Goal: Task Accomplishment & Management: Complete application form

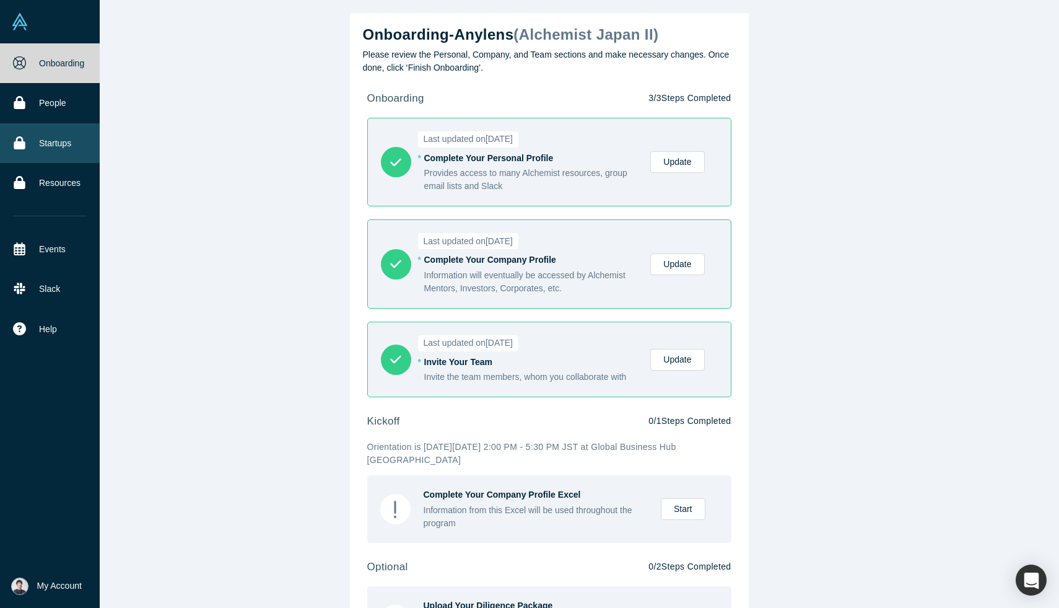
click at [28, 152] on link "Startups" at bounding box center [50, 143] width 100 height 40
click at [41, 146] on link "Startups" at bounding box center [50, 143] width 100 height 40
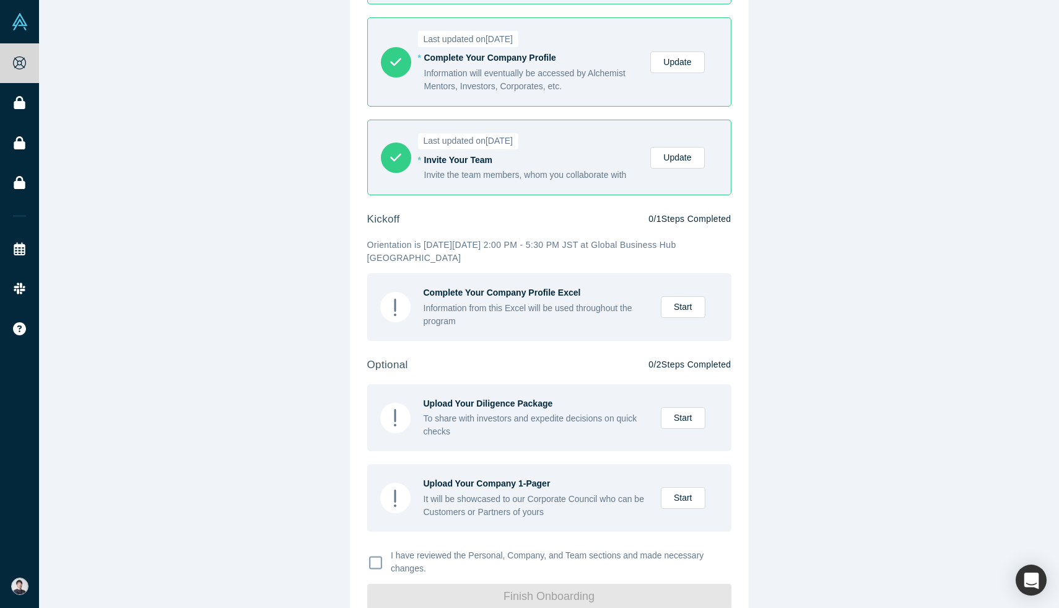
scroll to position [209, 0]
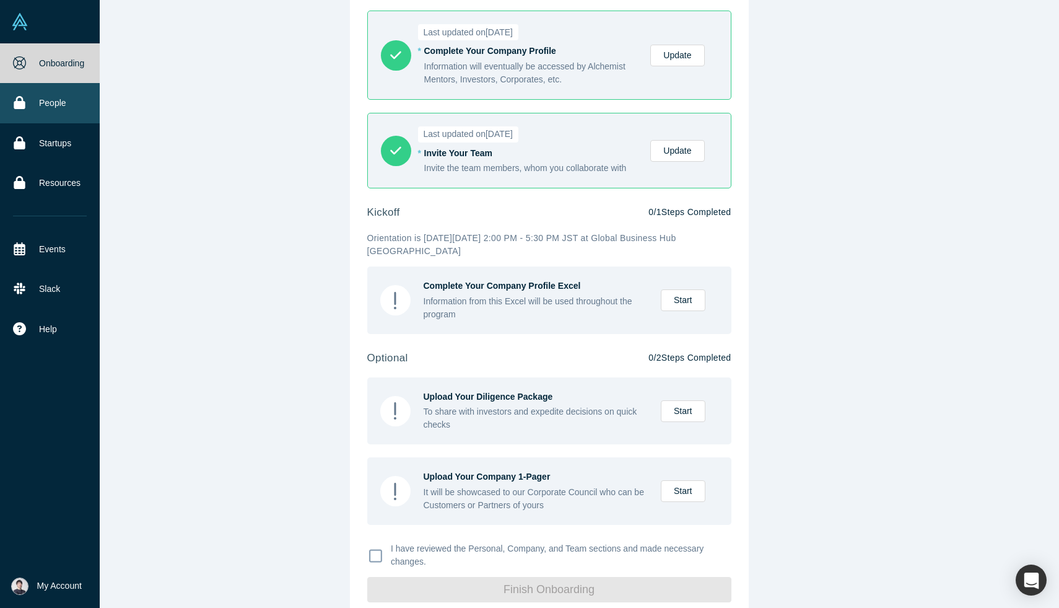
click at [19, 103] on icon at bounding box center [19, 102] width 11 height 13
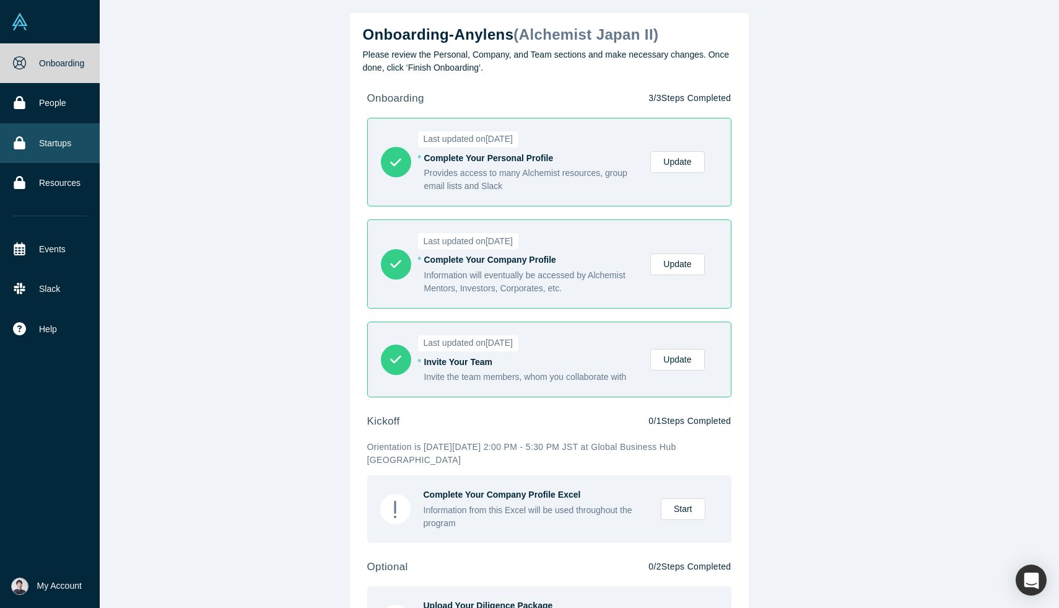
click at [43, 133] on link "Startups" at bounding box center [50, 143] width 100 height 40
click at [38, 141] on link "Startups" at bounding box center [50, 143] width 100 height 40
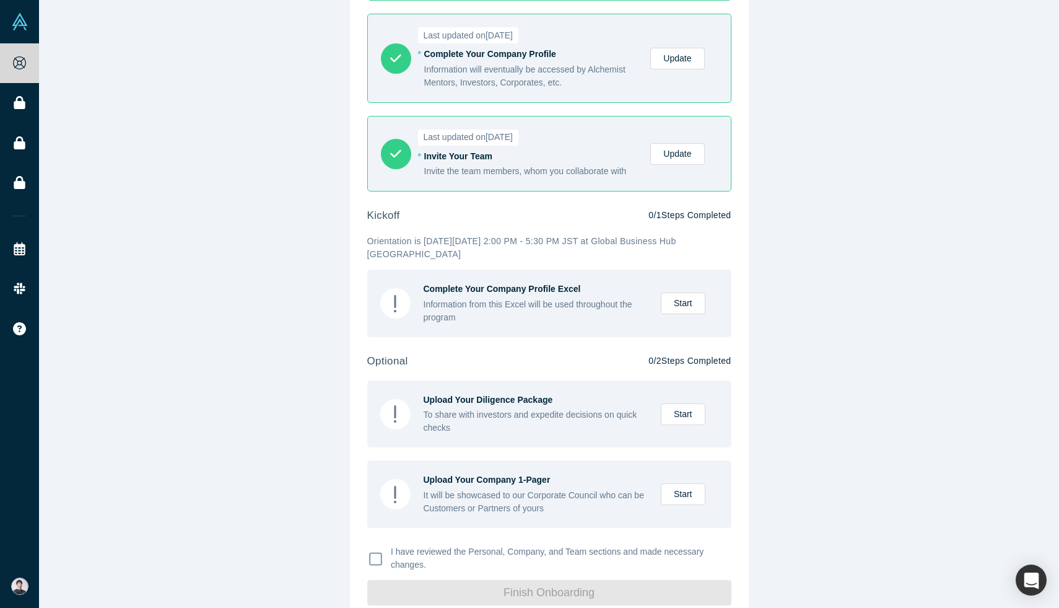
scroll to position [229, 0]
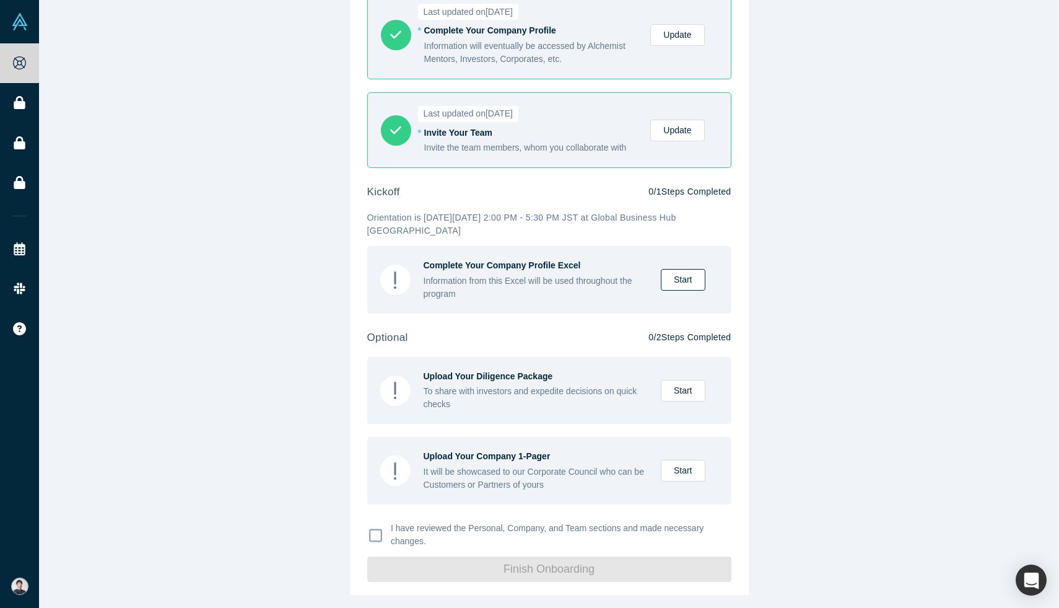
click at [678, 279] on link "Start" at bounding box center [683, 280] width 45 height 22
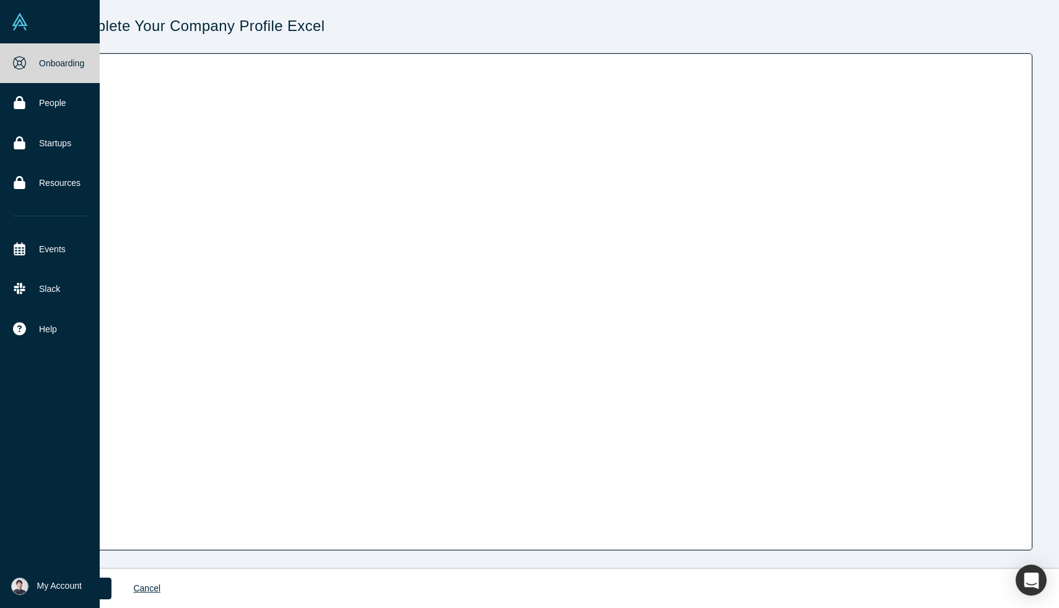
click at [22, 66] on icon at bounding box center [19, 62] width 13 height 13
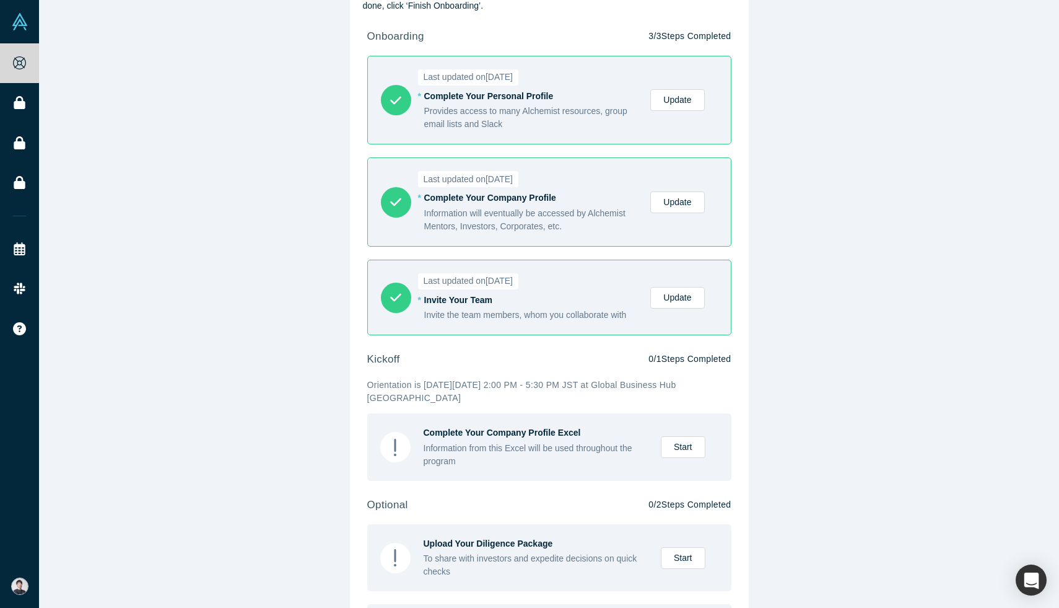
scroll to position [70, 0]
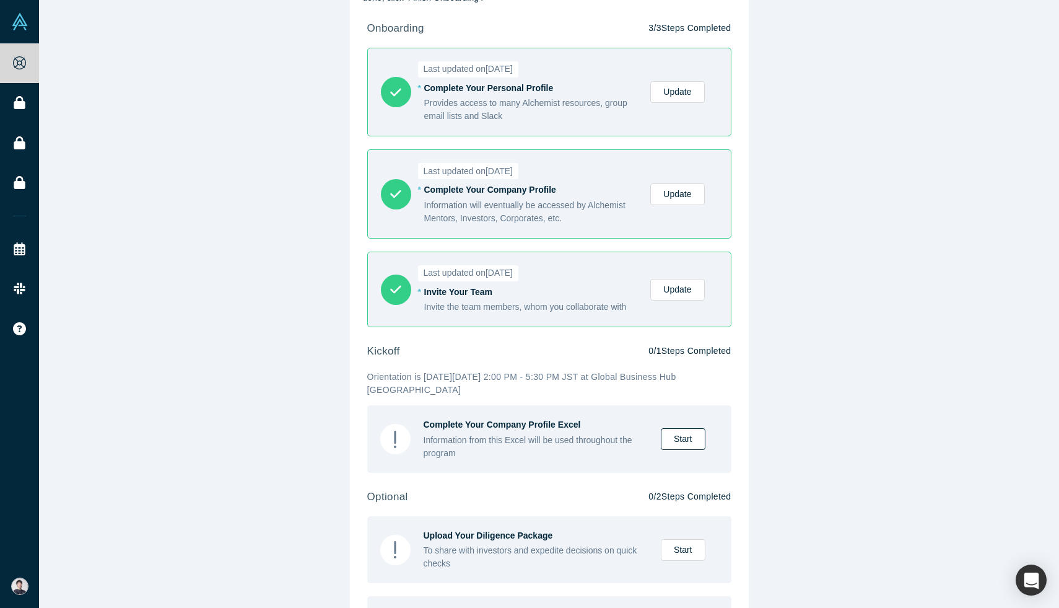
click at [681, 432] on link "Start" at bounding box center [683, 439] width 45 height 22
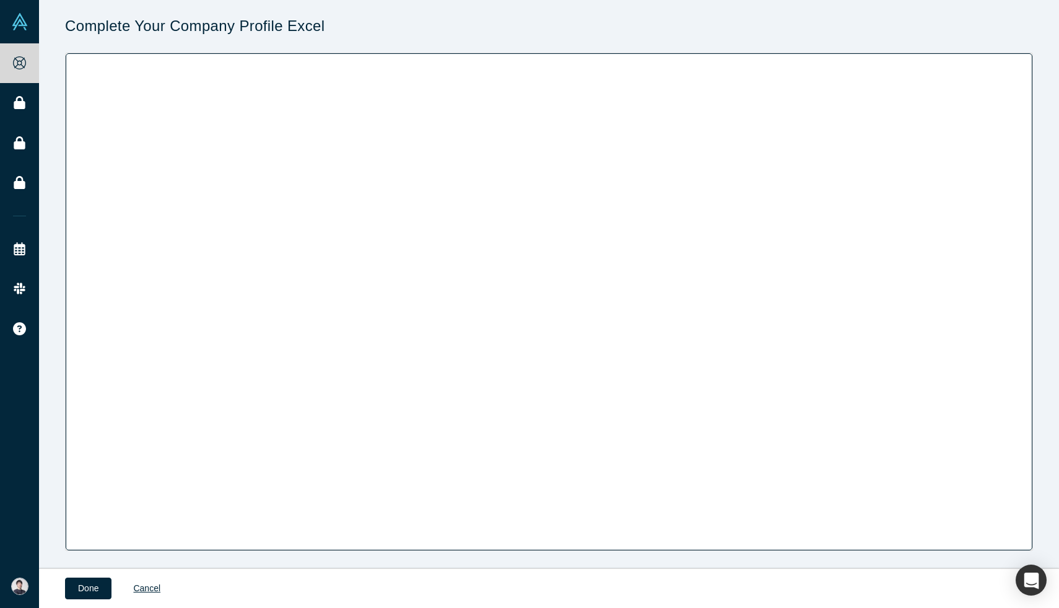
click at [164, 553] on div "Complete Your Company Profile Excel Loading..." at bounding box center [549, 284] width 1020 height 568
